Goal: Information Seeking & Learning: Learn about a topic

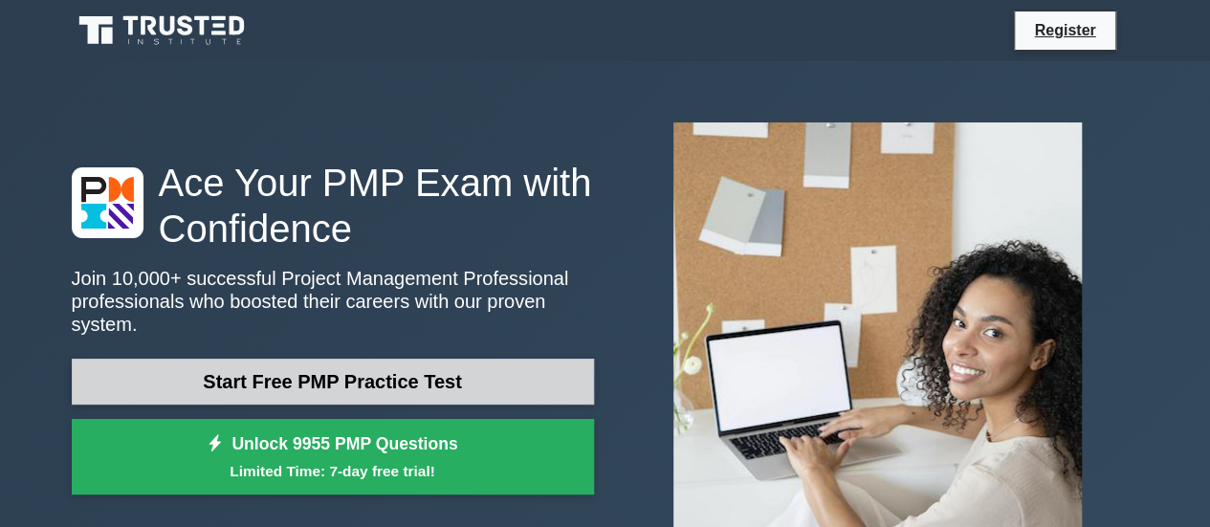
click at [476, 370] on link "Start Free PMP Practice Test" at bounding box center [333, 382] width 522 height 46
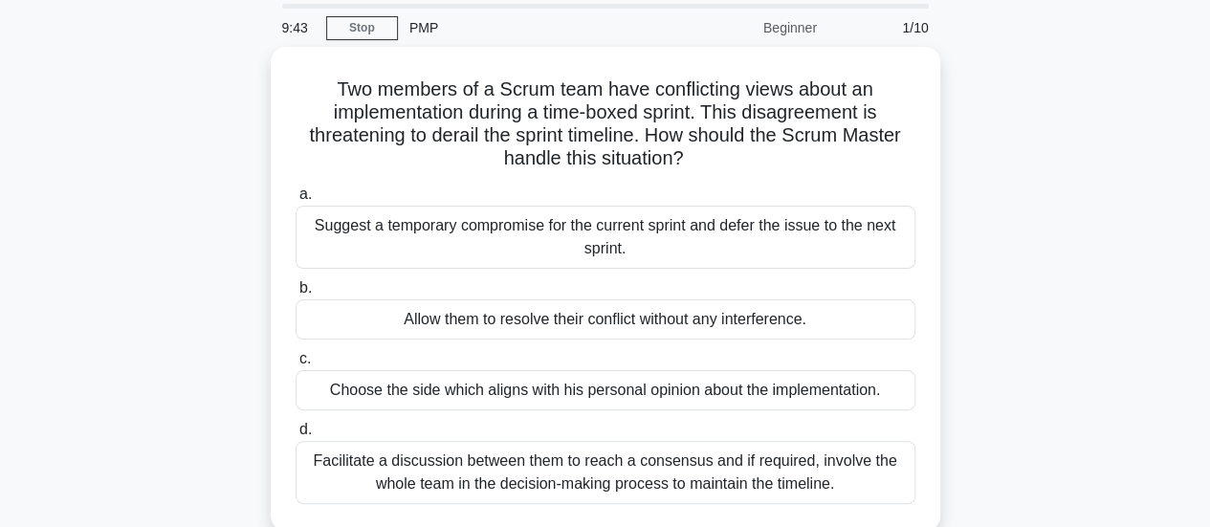
scroll to position [96, 0]
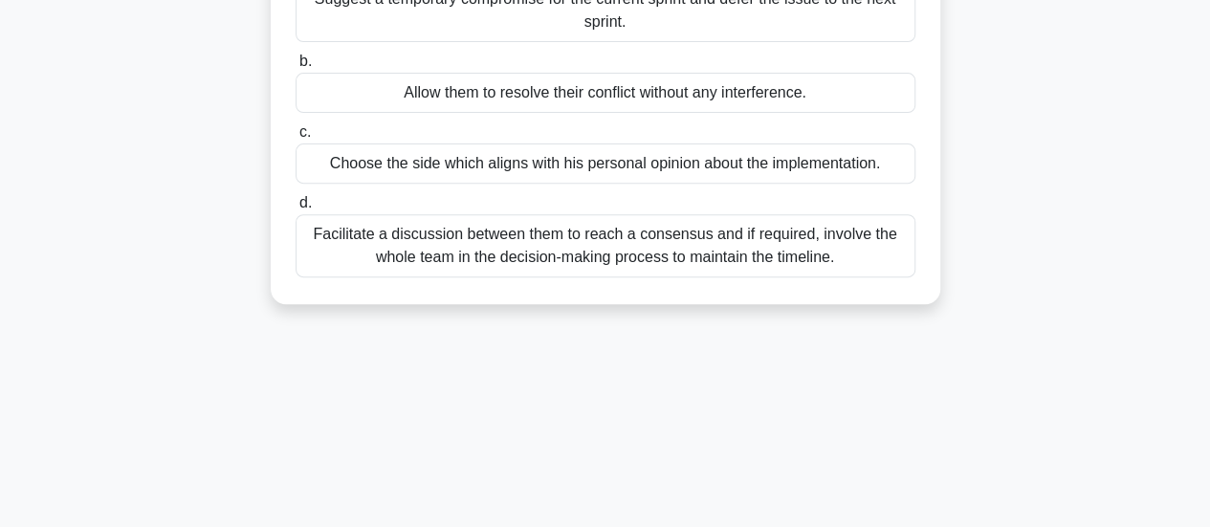
click at [683, 265] on div "Facilitate a discussion between them to reach a consensus and if required, invo…" at bounding box center [606, 245] width 620 height 63
click at [296, 210] on input "d. Facilitate a discussion between them to reach a consensus and if required, i…" at bounding box center [296, 203] width 0 height 12
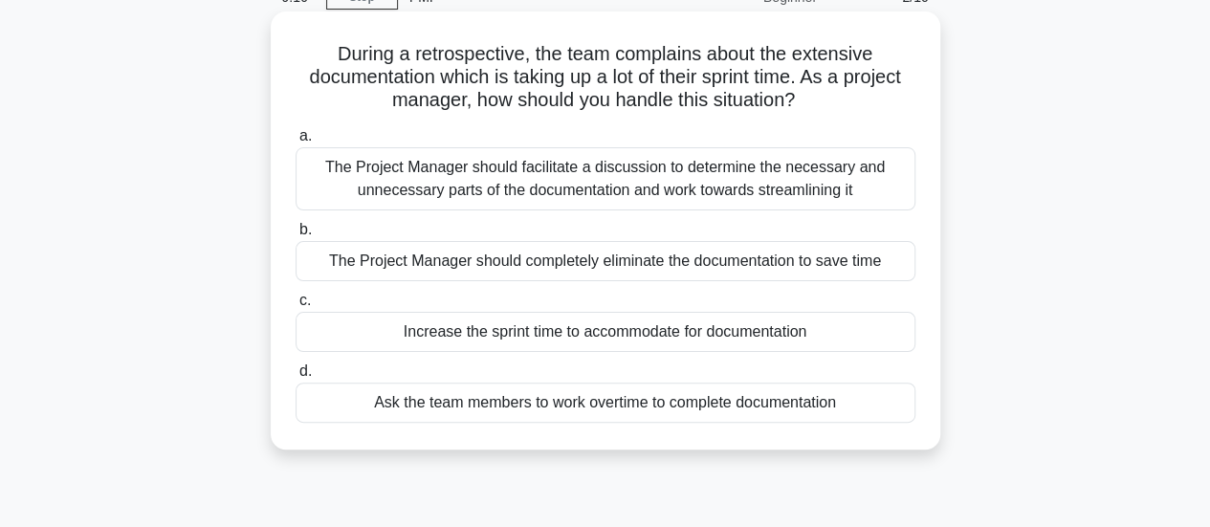
click at [798, 175] on div "The Project Manager should facilitate a discussion to determine the necessary a…" at bounding box center [606, 178] width 620 height 63
click at [296, 143] on input "a. The Project Manager should facilitate a discussion to determine the necessar…" at bounding box center [296, 136] width 0 height 12
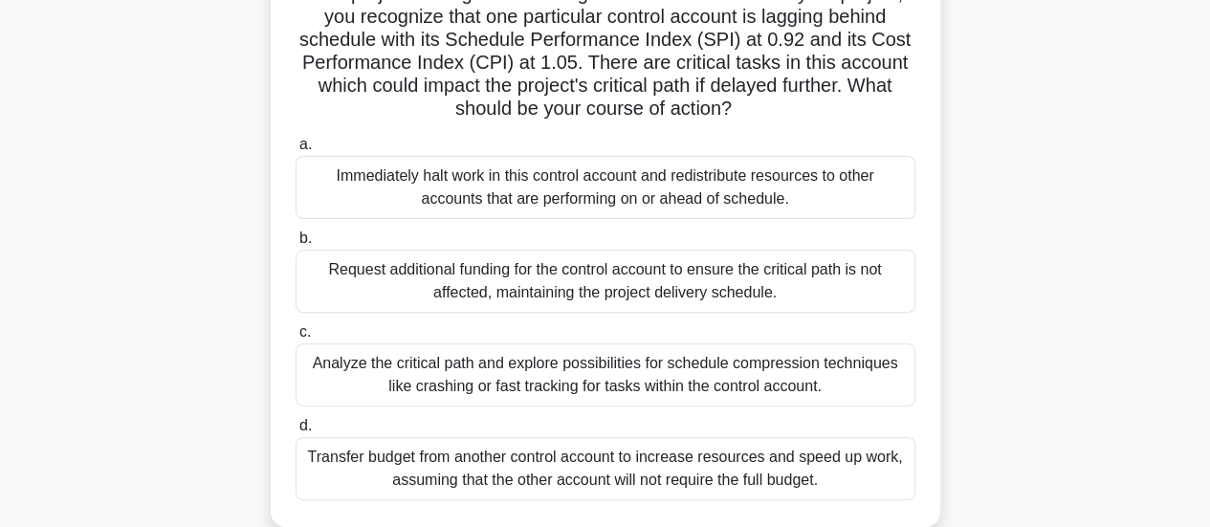
scroll to position [191, 0]
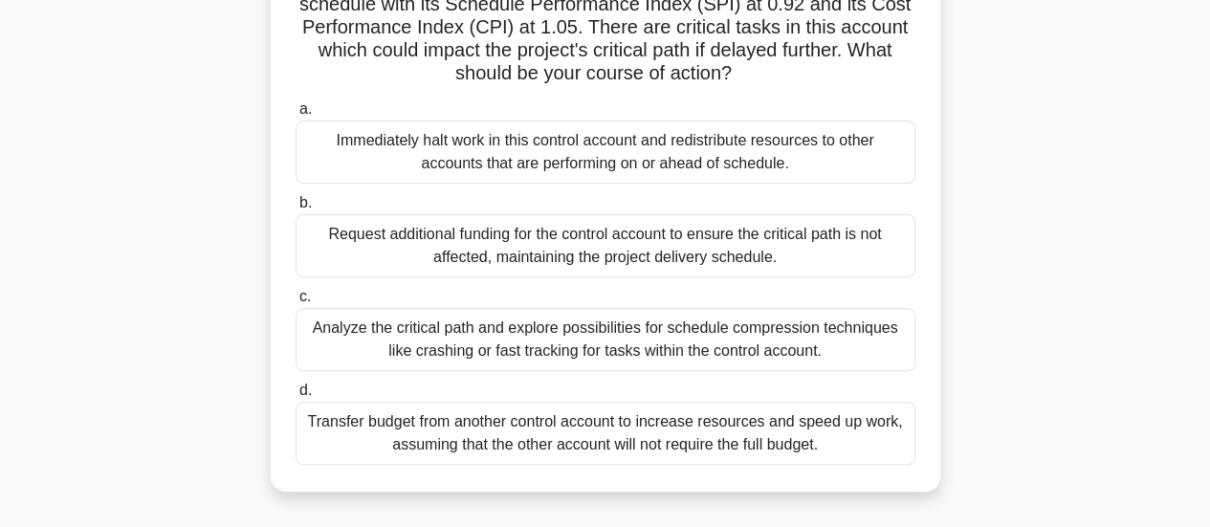
click at [827, 344] on div "Analyze the critical path and explore possibilities for schedule compression te…" at bounding box center [606, 339] width 620 height 63
click at [296, 303] on input "c. Analyze the critical path and explore possibilities for schedule compression…" at bounding box center [296, 297] width 0 height 12
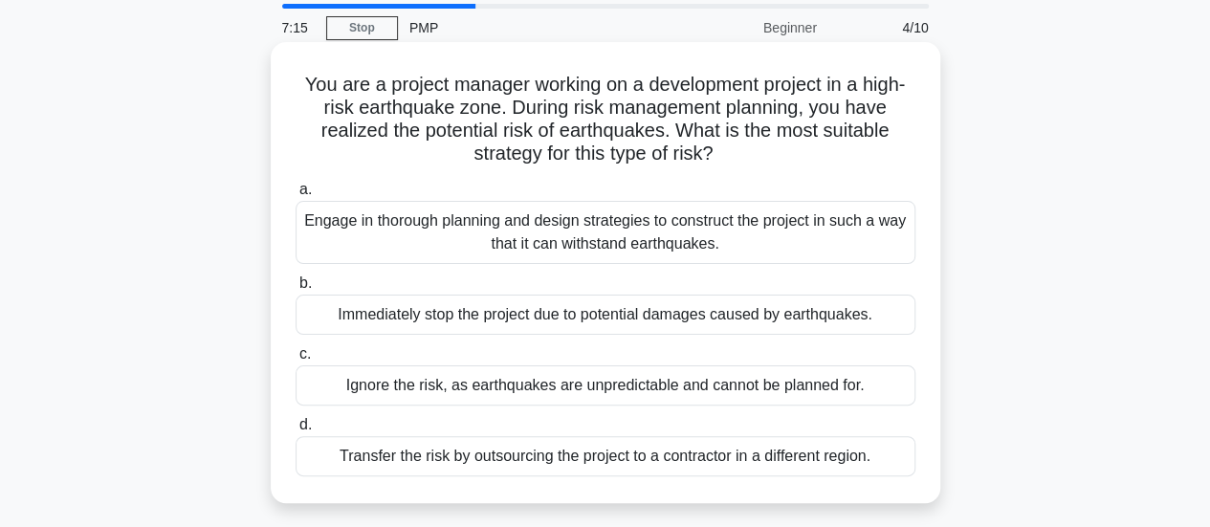
scroll to position [96, 0]
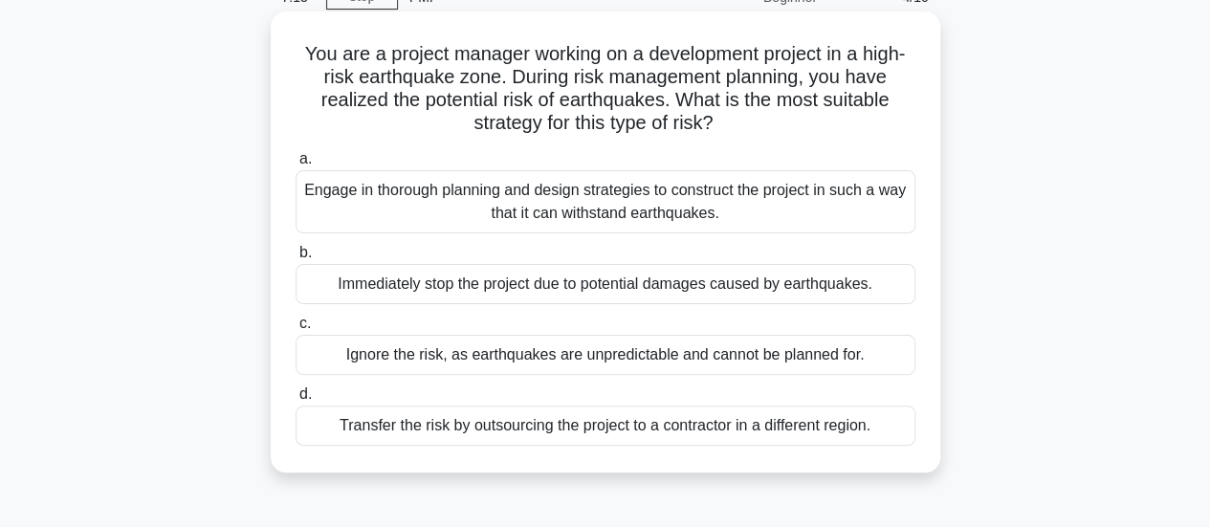
click at [662, 195] on div "Engage in thorough planning and design strategies to construct the project in s…" at bounding box center [606, 201] width 620 height 63
click at [296, 166] on input "a. Engage in thorough planning and design strategies to construct the project i…" at bounding box center [296, 159] width 0 height 12
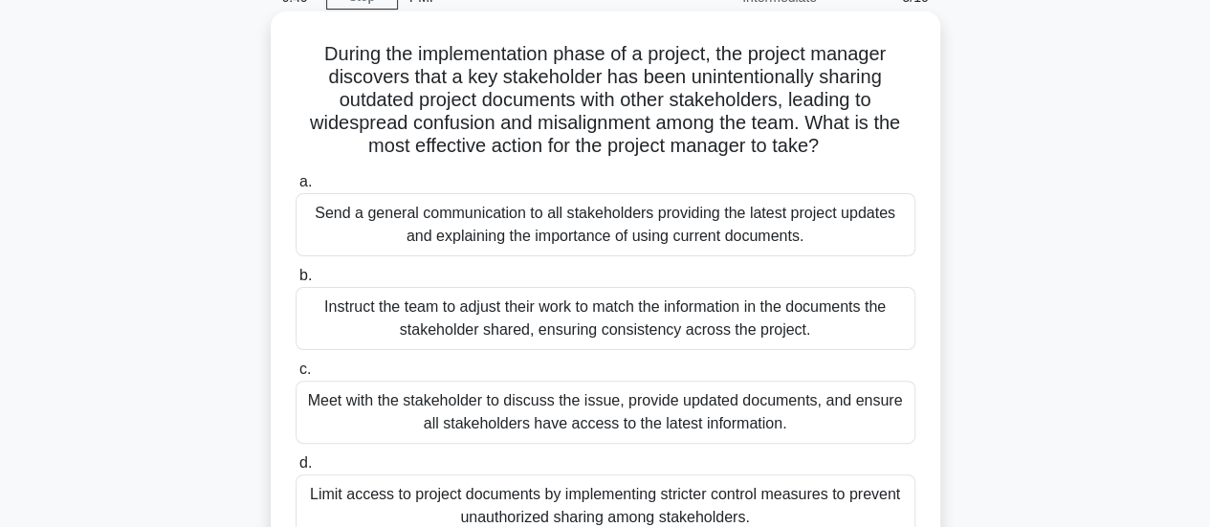
scroll to position [191, 0]
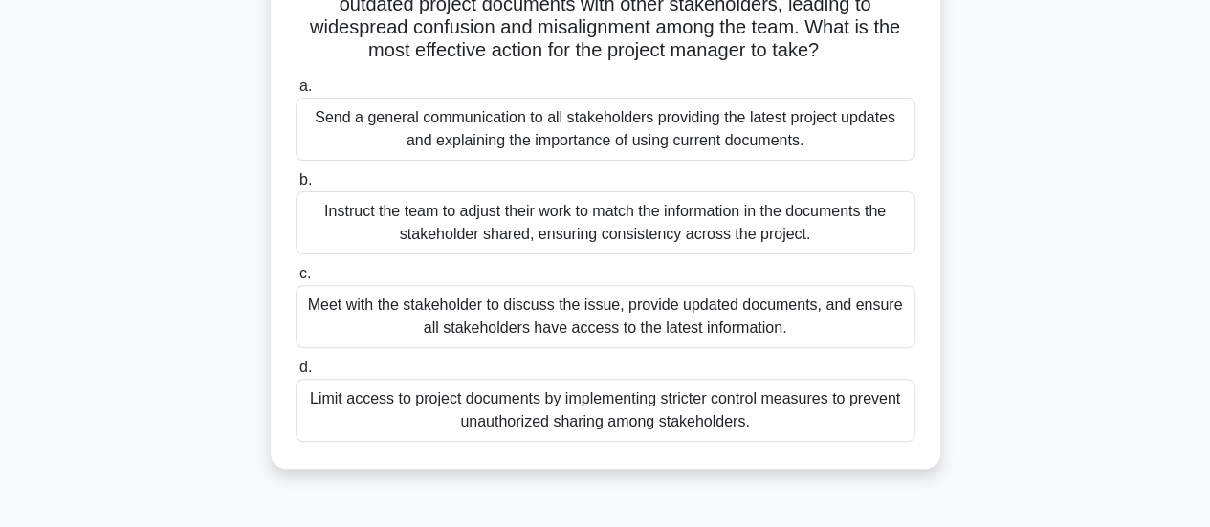
click at [833, 321] on div "Meet with the stakeholder to discuss the issue, provide updated documents, and …" at bounding box center [606, 316] width 620 height 63
click at [296, 280] on input "c. Meet with the stakeholder to discuss the issue, provide updated documents, a…" at bounding box center [296, 274] width 0 height 12
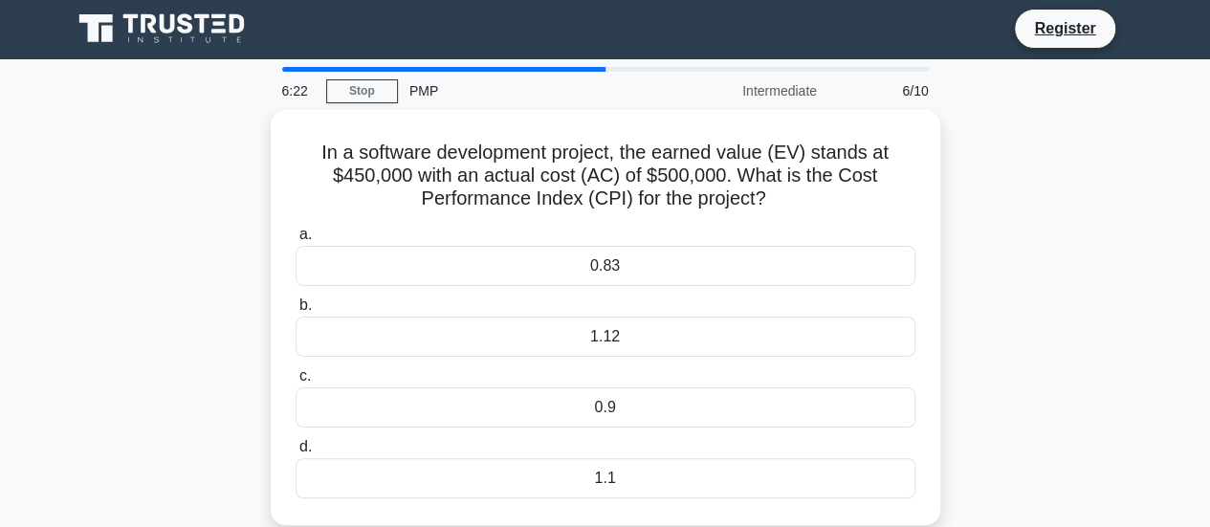
scroll to position [0, 0]
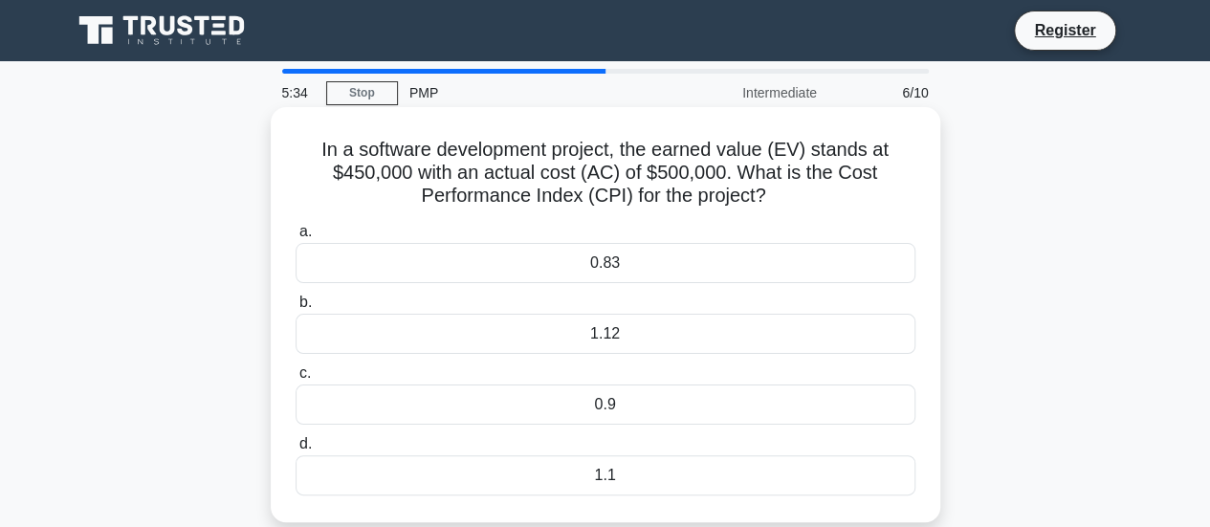
click at [591, 410] on div "0.9" at bounding box center [606, 405] width 620 height 40
click at [296, 380] on input "c. 0.9" at bounding box center [296, 373] width 0 height 12
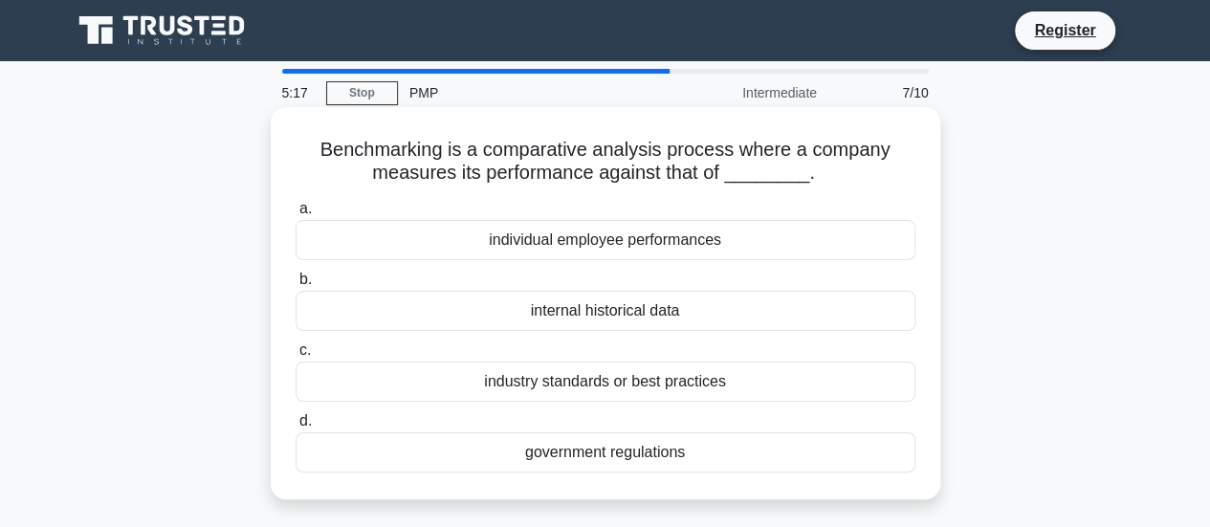
click at [663, 385] on div "industry standards or best practices" at bounding box center [606, 382] width 620 height 40
click at [296, 357] on input "c. industry standards or best practices" at bounding box center [296, 350] width 0 height 12
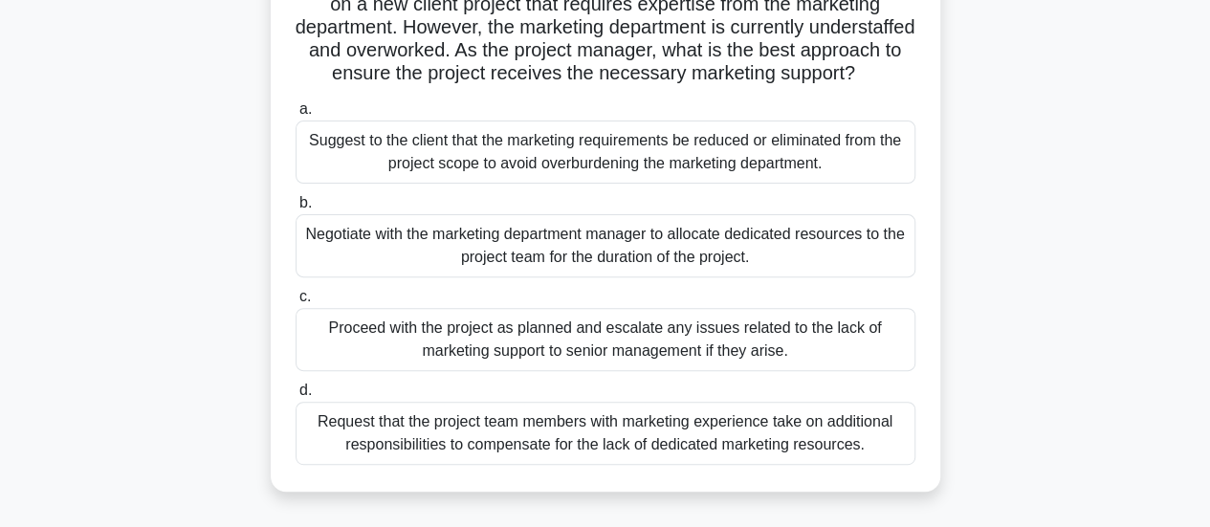
scroll to position [287, 0]
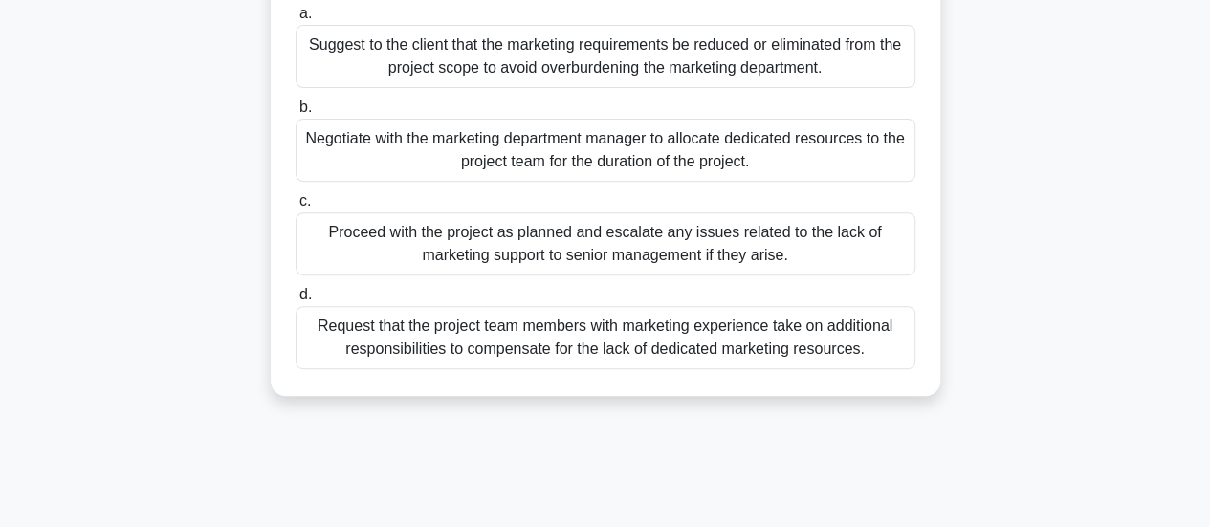
click at [705, 173] on div "Negotiate with the marketing department manager to allocate dedicated resources…" at bounding box center [606, 150] width 620 height 63
click at [296, 114] on input "b. Negotiate with the marketing department manager to allocate dedicated resour…" at bounding box center [296, 107] width 0 height 12
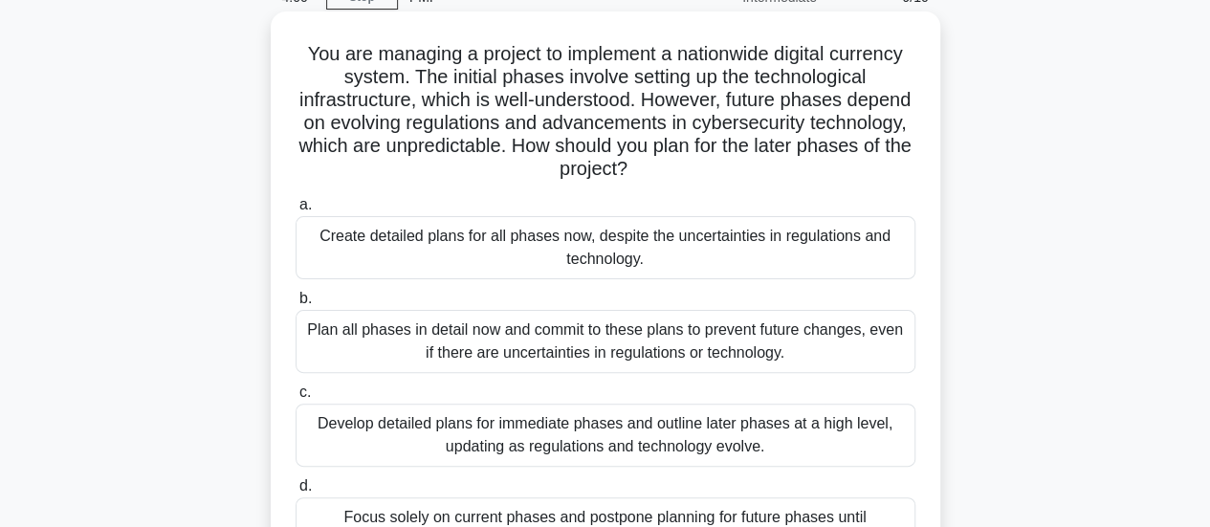
scroll to position [191, 0]
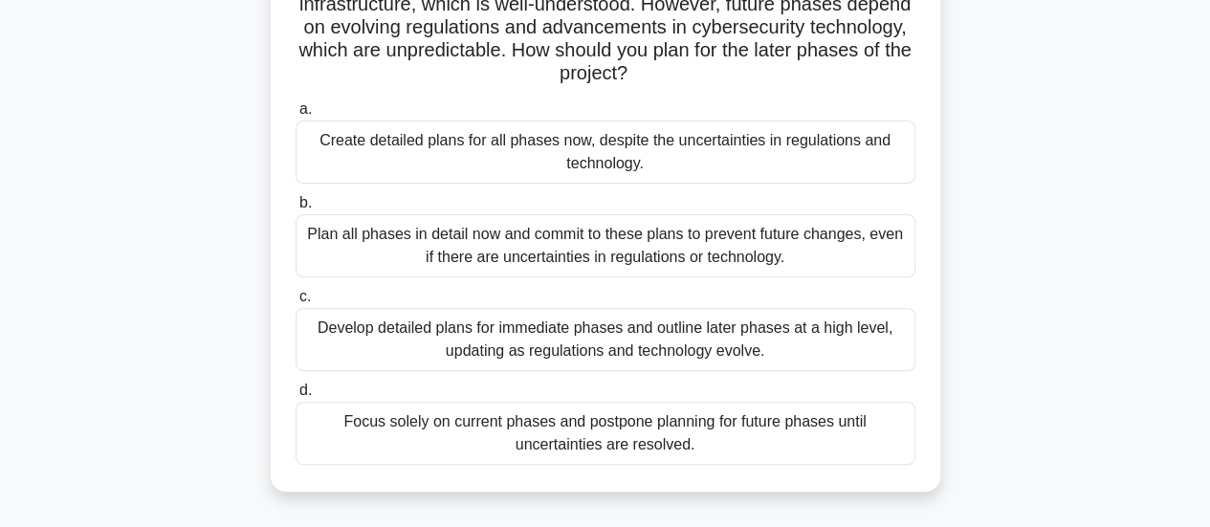
click at [627, 251] on div "Plan all phases in detail now and commit to these plans to prevent future chang…" at bounding box center [606, 245] width 620 height 63
click at [296, 210] on input "b. Plan all phases in detail now and commit to these plans to prevent future ch…" at bounding box center [296, 203] width 0 height 12
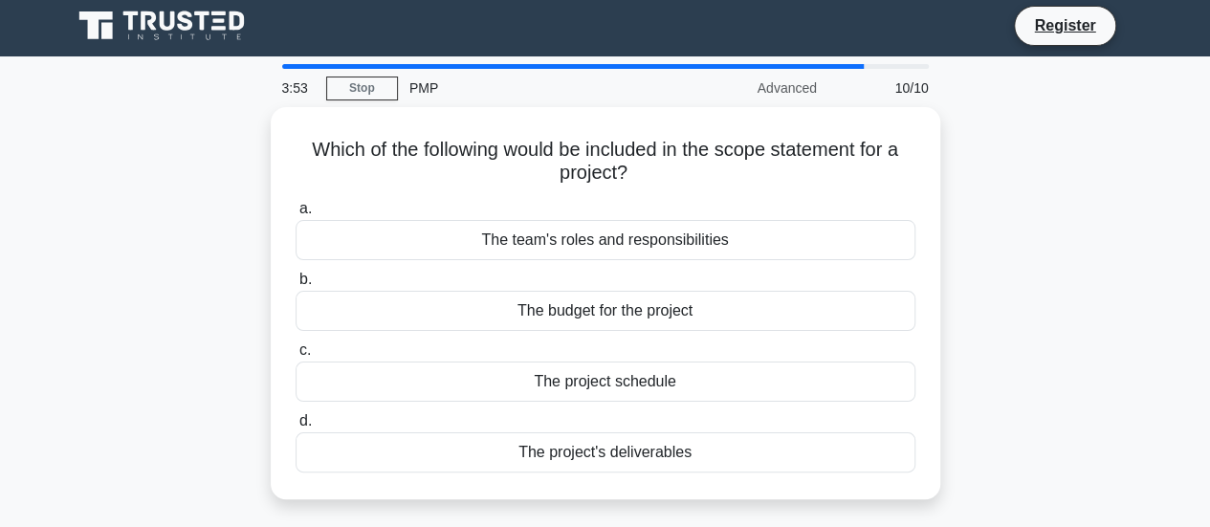
scroll to position [0, 0]
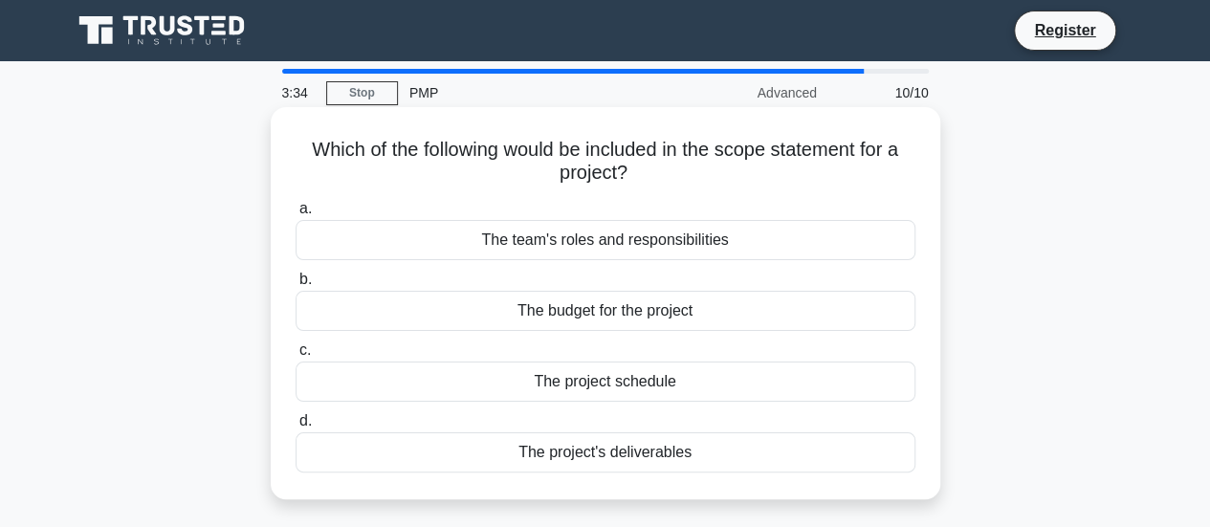
click at [621, 463] on div "The project's deliverables" at bounding box center [606, 452] width 620 height 40
click at [296, 428] on input "d. The project's deliverables" at bounding box center [296, 421] width 0 height 12
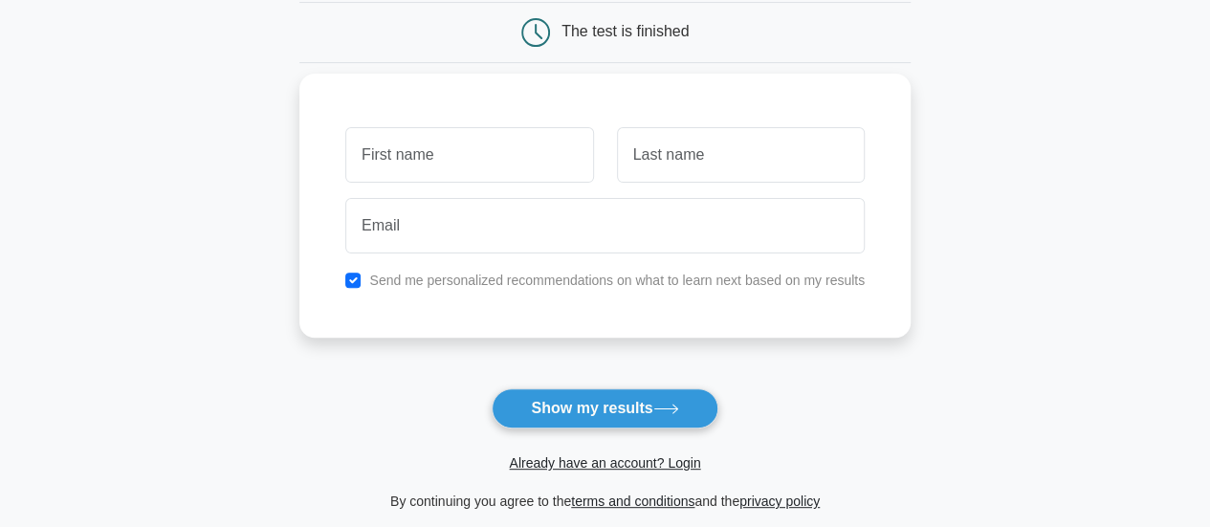
scroll to position [96, 0]
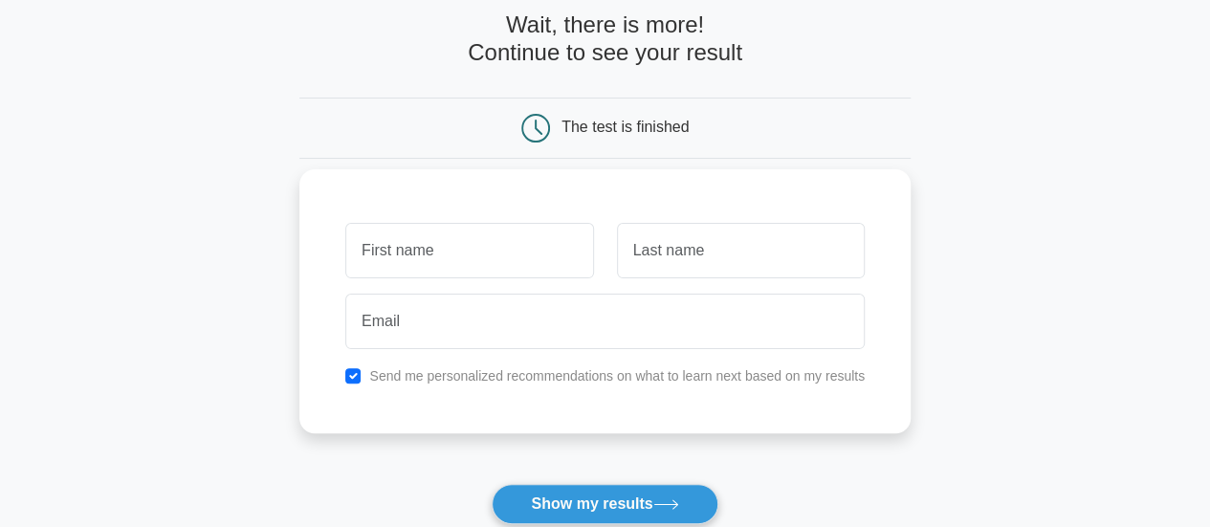
click at [519, 267] on input "text" at bounding box center [469, 250] width 248 height 55
type input "Manal"
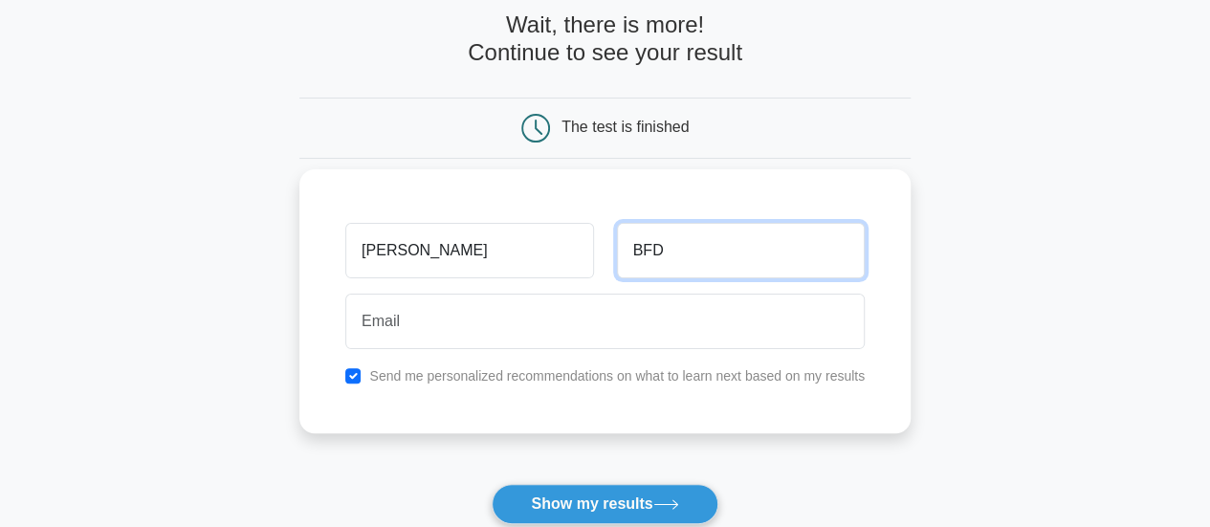
type input "BFD"
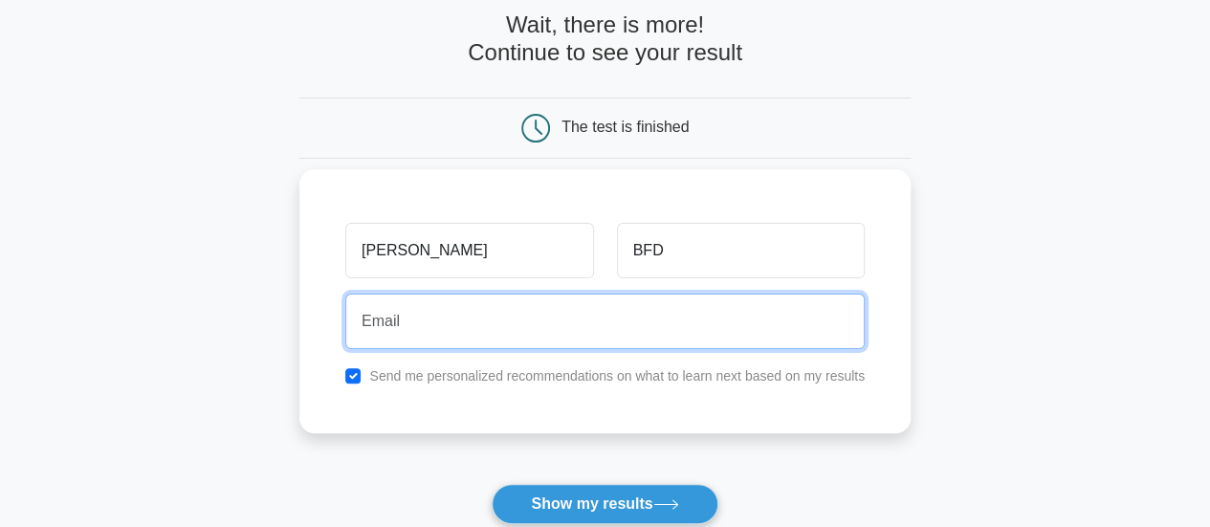
click at [519, 306] on input "email" at bounding box center [605, 321] width 520 height 55
type input "manale.bfd@gmail.com"
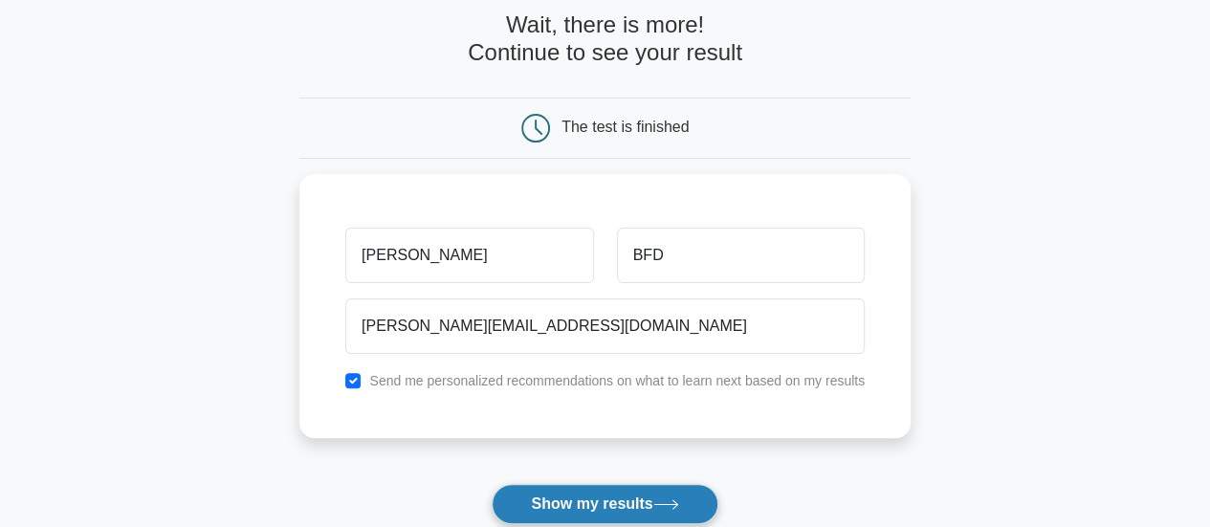
click at [609, 488] on button "Show my results" at bounding box center [605, 504] width 226 height 40
